Goal: Navigation & Orientation: Find specific page/section

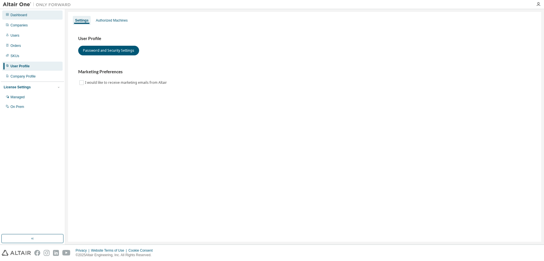
click at [25, 16] on div "Dashboard" at bounding box center [18, 15] width 17 height 5
